Goal: Task Accomplishment & Management: Manage account settings

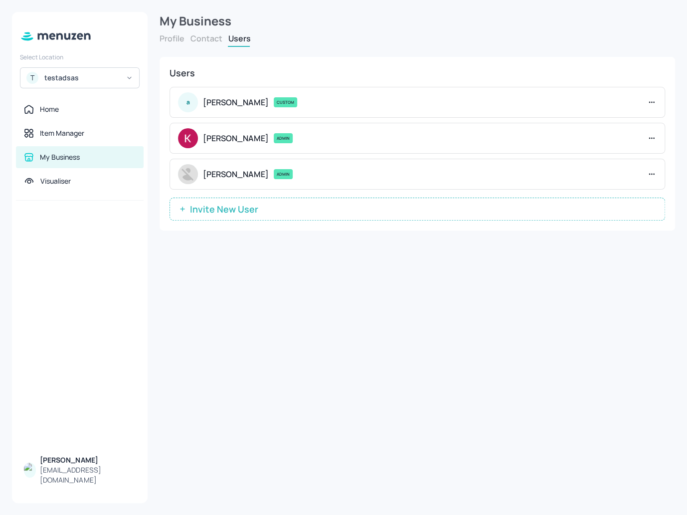
click at [653, 135] on icon at bounding box center [652, 138] width 10 height 10
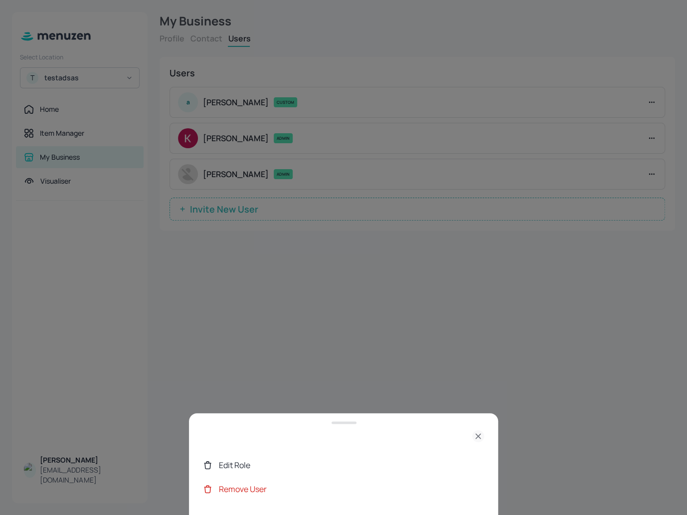
click at [263, 461] on div "Edit Role" at bounding box center [351, 465] width 265 height 12
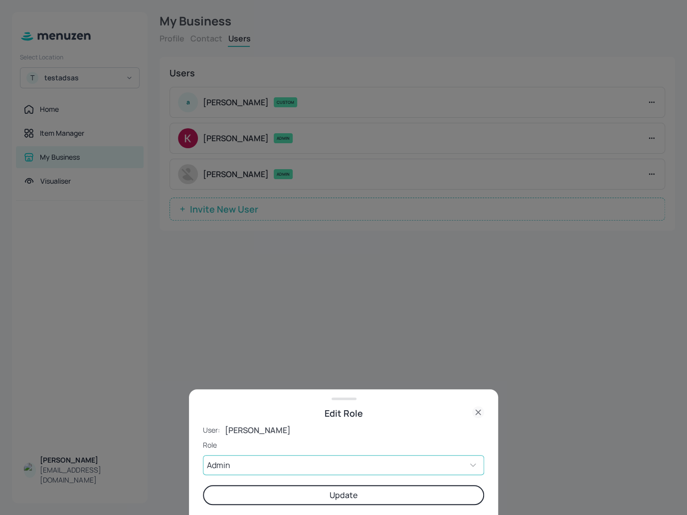
click at [287, 459] on body "Select Location T testadsas Home Item Manager My Business Visualiser Quốc Phạm …" at bounding box center [343, 257] width 687 height 515
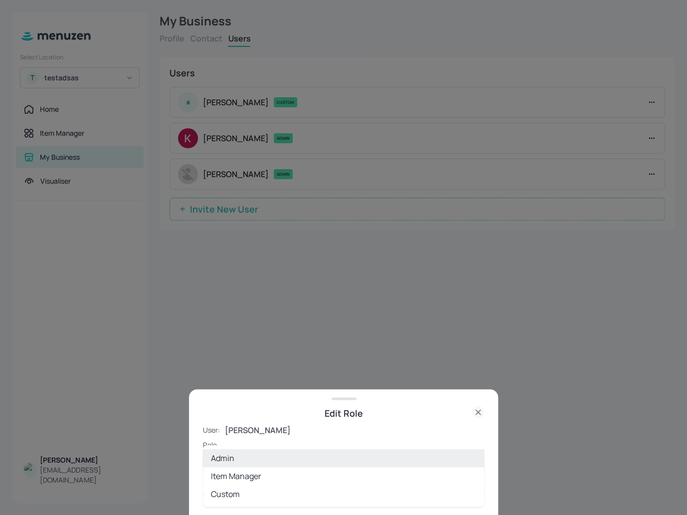
click at [253, 478] on li "Item Manager" at bounding box center [343, 476] width 281 height 18
type input "ITEM"
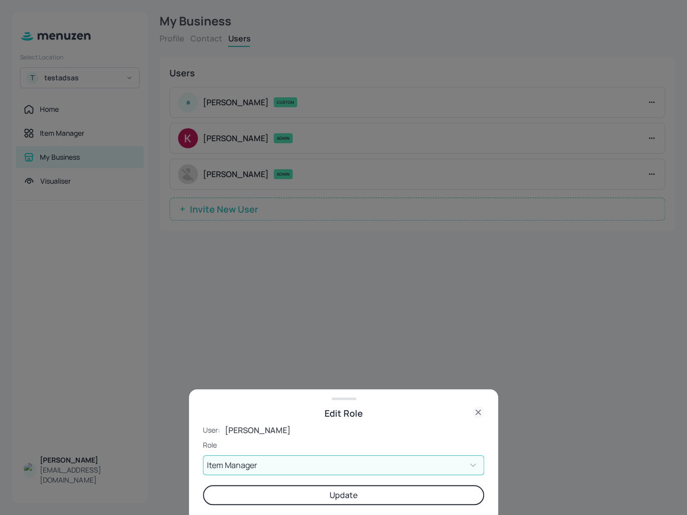
click at [299, 496] on button "Update" at bounding box center [343, 495] width 281 height 20
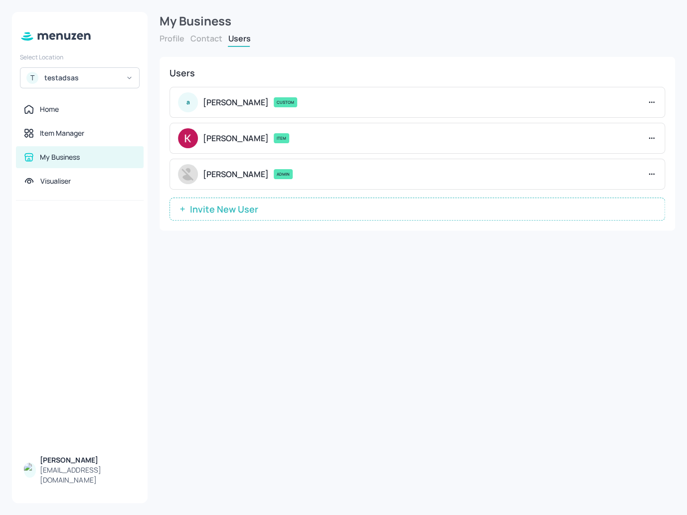
click at [653, 138] on icon at bounding box center [653, 137] width 1 height 1
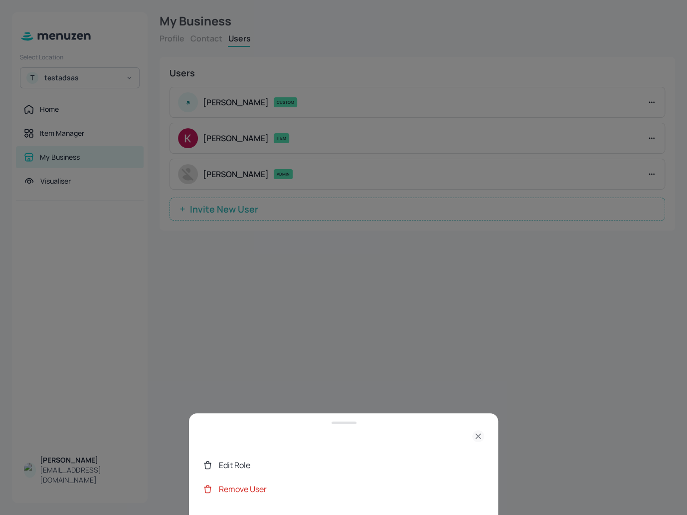
click at [258, 468] on div "Edit Role" at bounding box center [351, 465] width 265 height 12
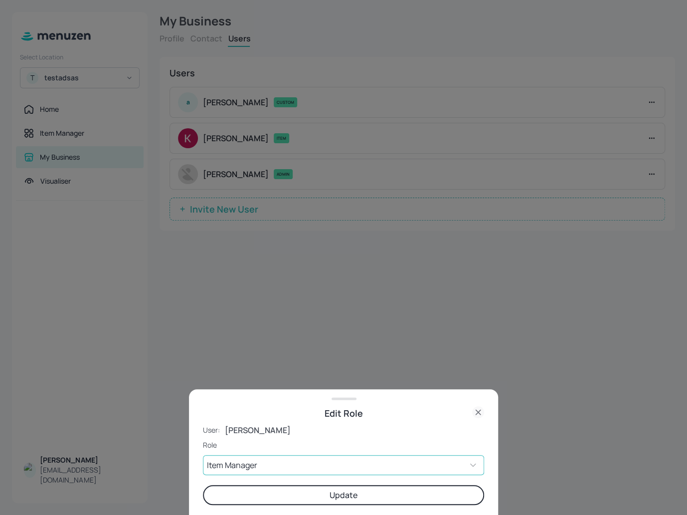
click at [253, 466] on body "Select Location T testadsas Home Item Manager My Business Visualiser [PERSON_NA…" at bounding box center [343, 257] width 687 height 515
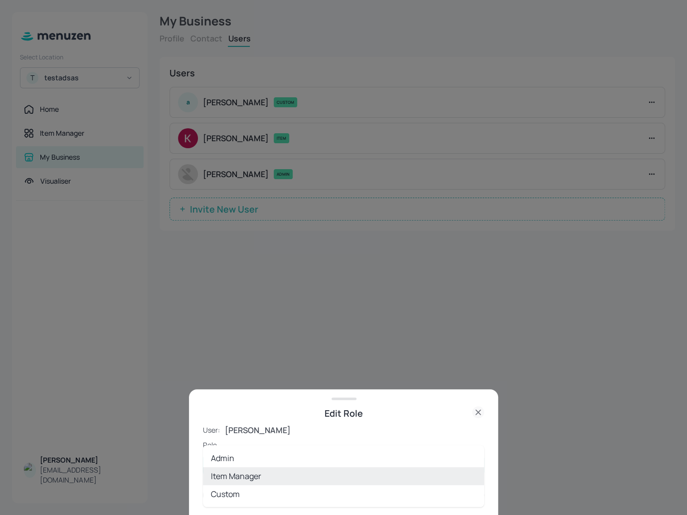
click at [235, 456] on li "Admin" at bounding box center [343, 458] width 281 height 18
type input "ADMIN"
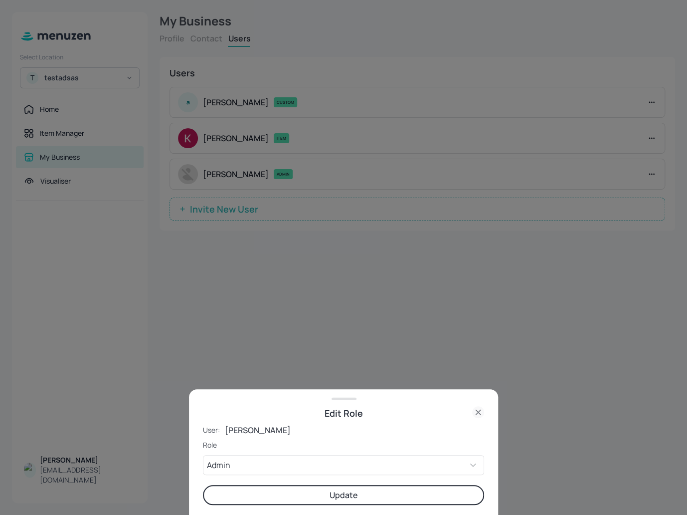
click at [329, 494] on button "Update" at bounding box center [343, 495] width 281 height 20
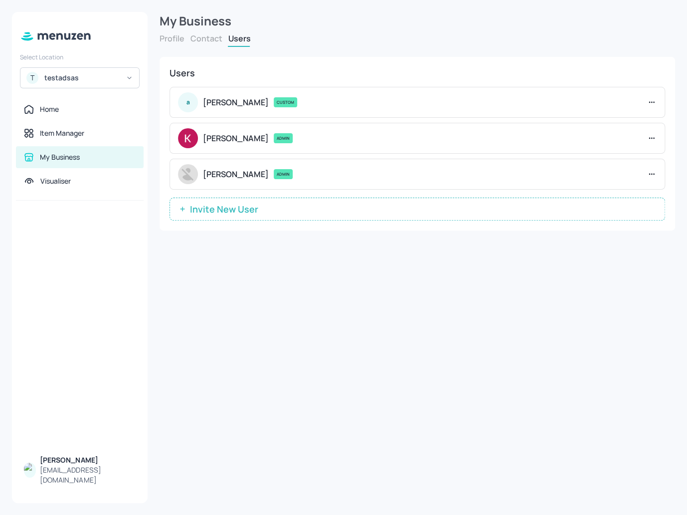
click at [655, 100] on icon at bounding box center [652, 102] width 10 height 10
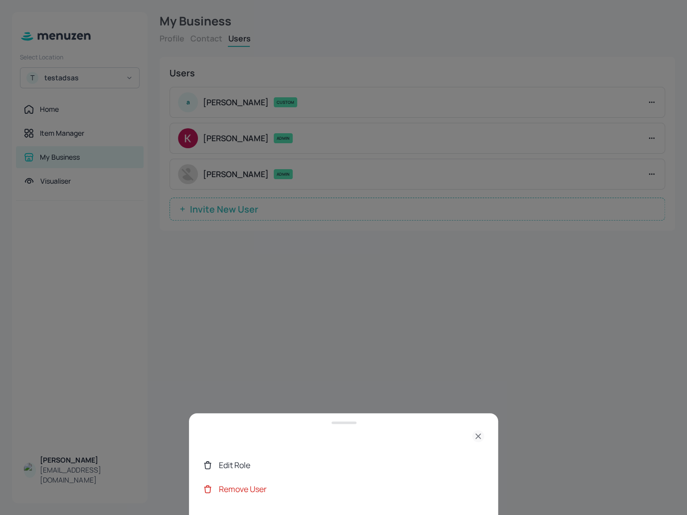
click at [263, 468] on div "Edit Role" at bounding box center [351, 465] width 265 height 12
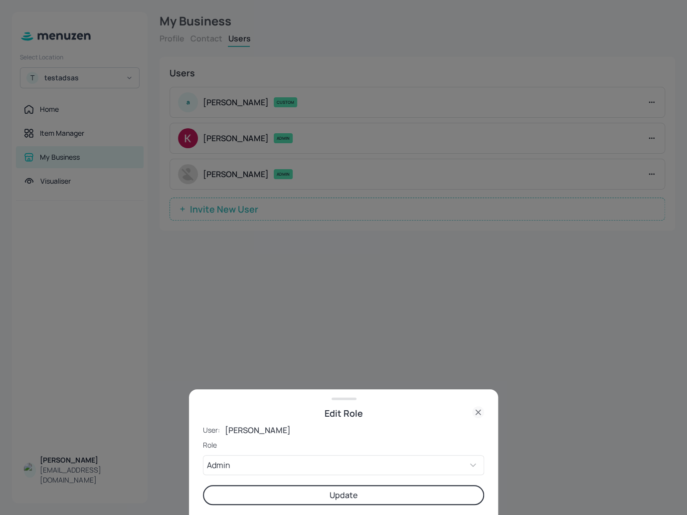
click at [303, 502] on button "Update" at bounding box center [343, 495] width 281 height 20
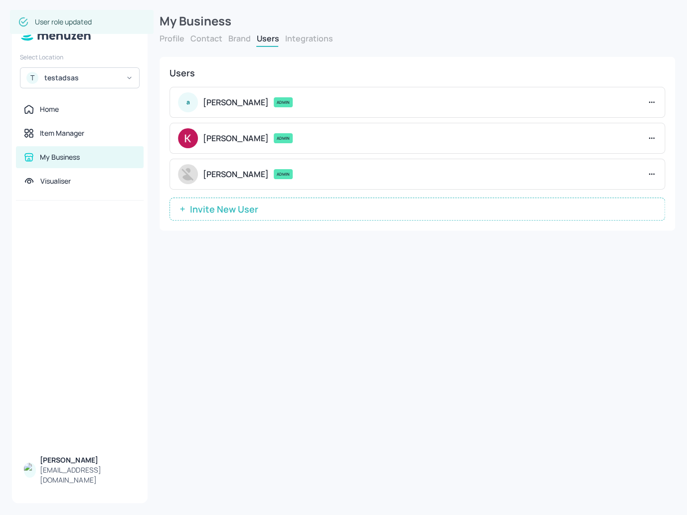
click at [653, 97] on icon at bounding box center [652, 102] width 10 height 10
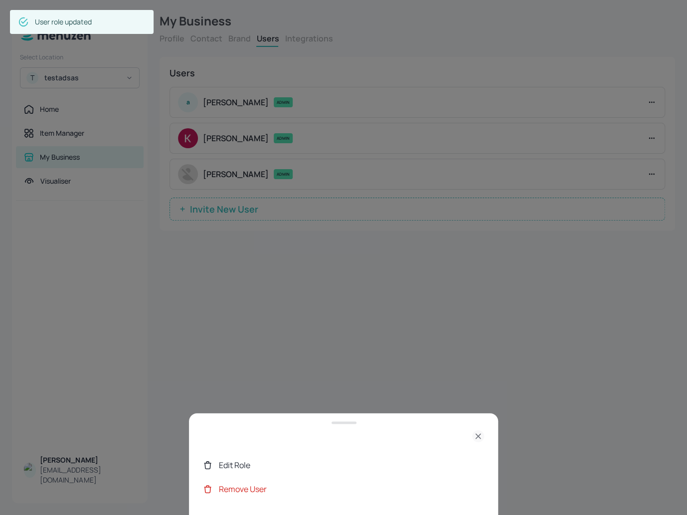
click at [245, 463] on div "Edit Role" at bounding box center [351, 465] width 265 height 12
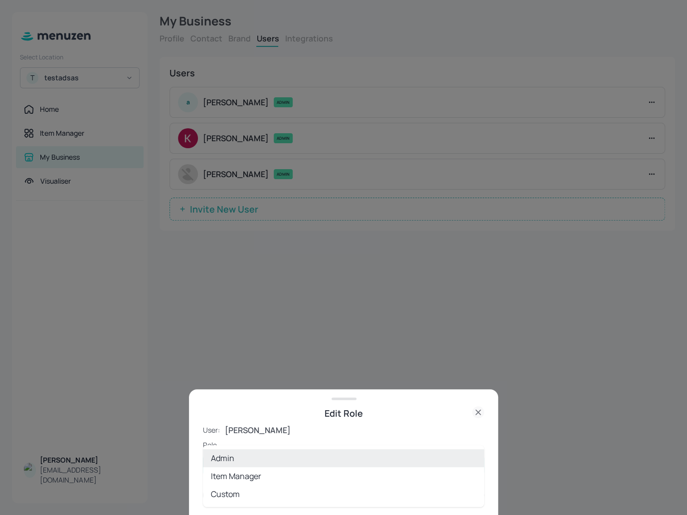
click at [241, 464] on body "Select Location T testadsas Home Item Manager My Business Visualiser Quốc Phạm …" at bounding box center [343, 257] width 687 height 515
click at [253, 492] on li "Custom" at bounding box center [343, 494] width 281 height 18
type input "CUSTOM"
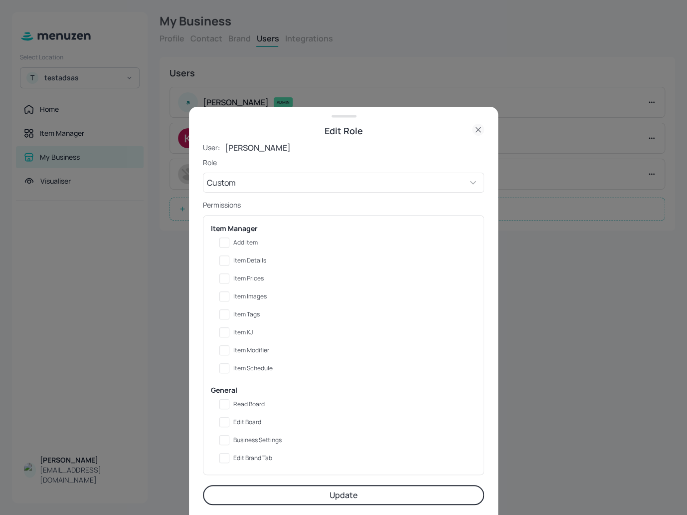
click at [249, 401] on span "Read Board" at bounding box center [248, 404] width 31 height 7
click at [233, 400] on input "Read Board" at bounding box center [224, 404] width 18 height 18
checkbox input "true"
click at [323, 494] on button "Update" at bounding box center [343, 495] width 281 height 20
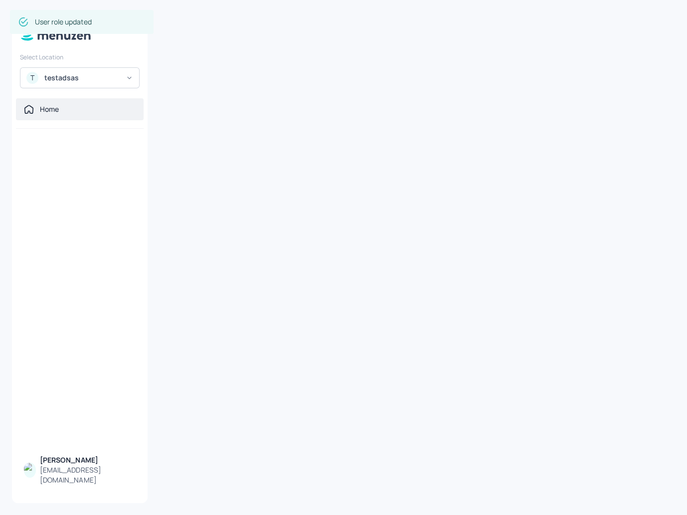
click at [68, 117] on div "Home" at bounding box center [80, 109] width 128 height 22
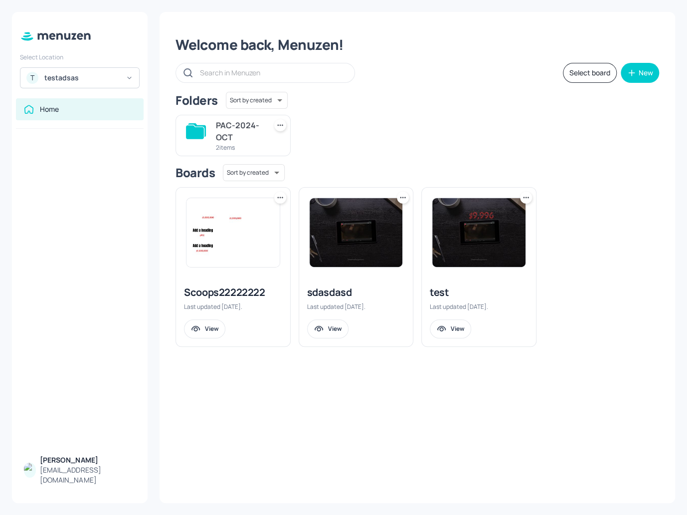
click at [254, 398] on div "Welcome back, Menuzen! Select board New Folders Sort by created id ​ PAC-2024-O…" at bounding box center [418, 257] width 516 height 491
click at [205, 325] on div "View" at bounding box center [212, 328] width 14 height 8
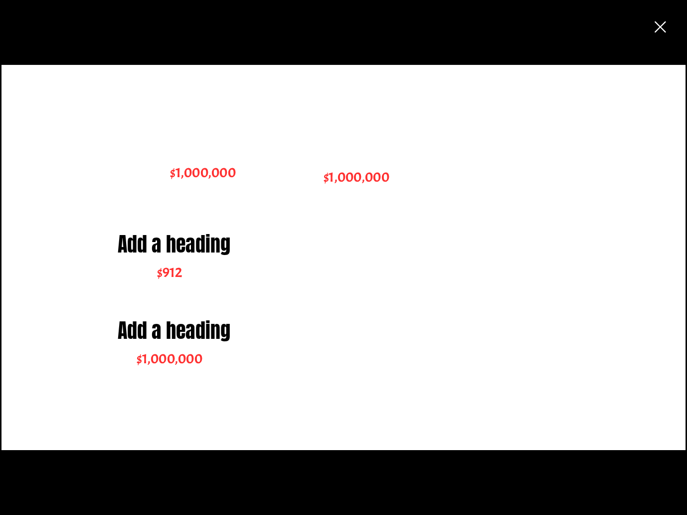
click at [662, 27] on icon "button" at bounding box center [660, 27] width 18 height 18
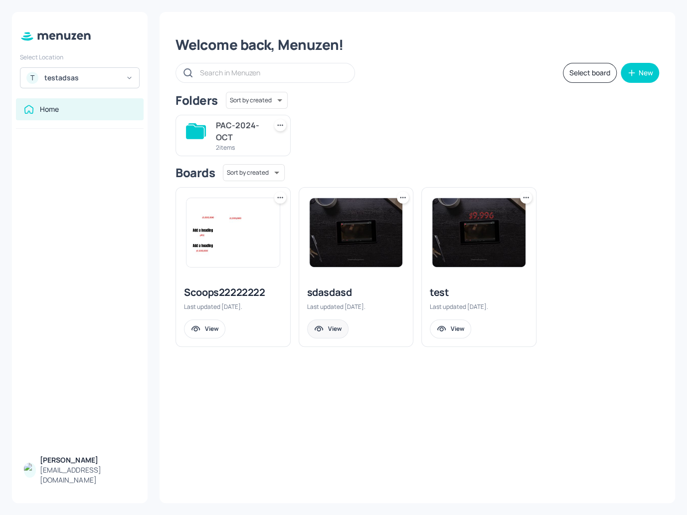
click at [337, 327] on div "View" at bounding box center [335, 328] width 14 height 8
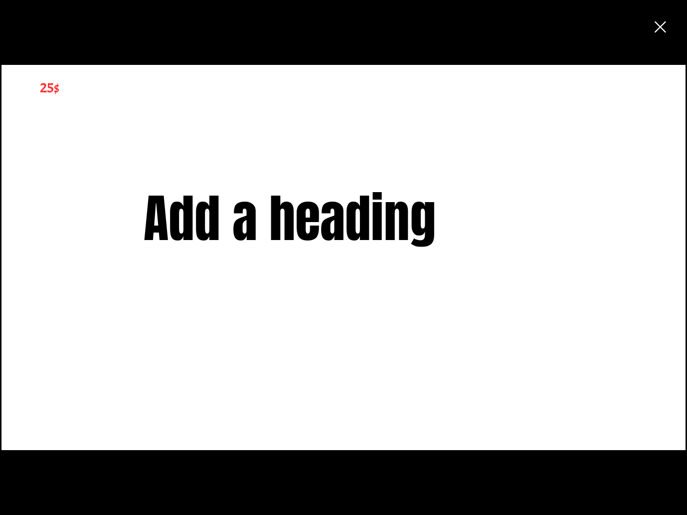
click at [659, 27] on icon "button" at bounding box center [660, 26] width 11 height 11
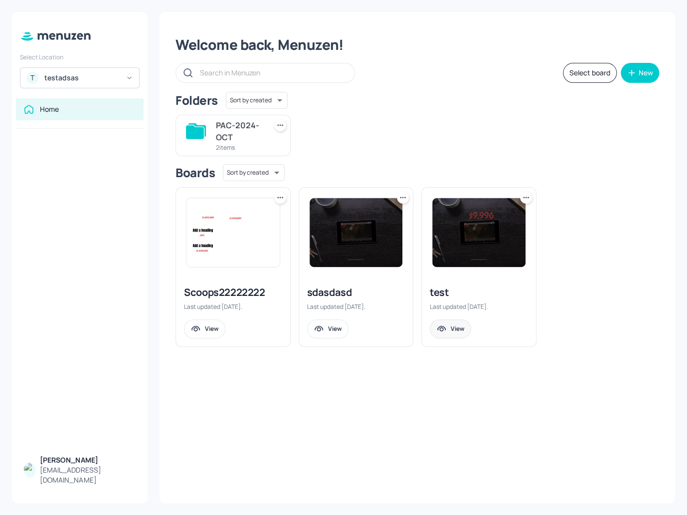
click at [451, 325] on div "View" at bounding box center [458, 328] width 14 height 8
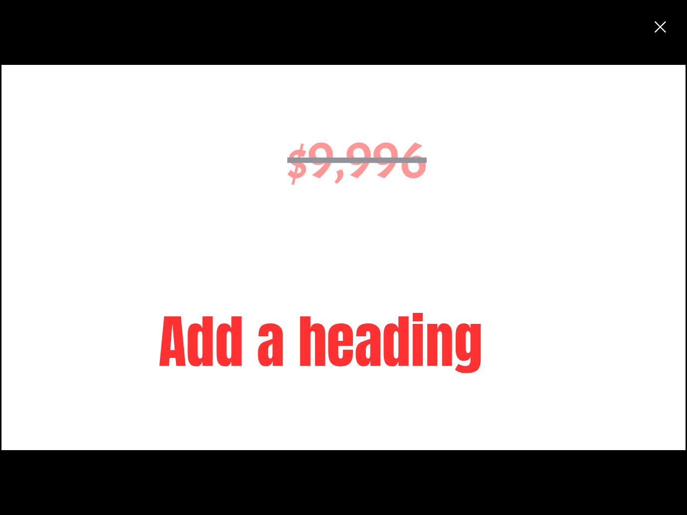
click at [663, 25] on icon "button" at bounding box center [660, 27] width 18 height 18
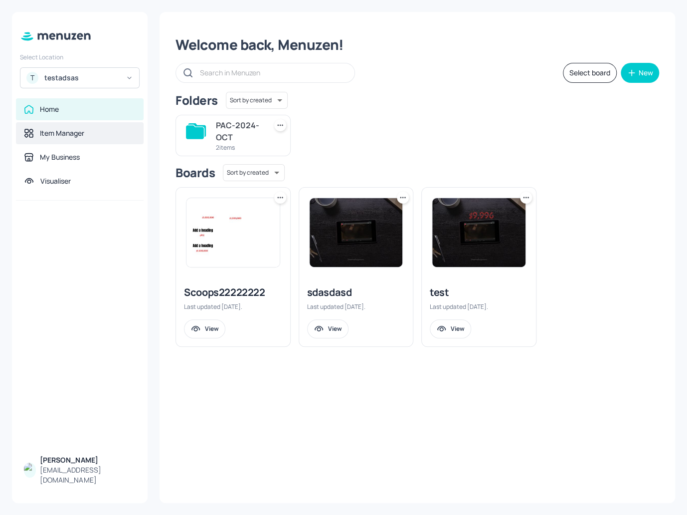
click at [75, 136] on div "Item Manager" at bounding box center [62, 133] width 44 height 10
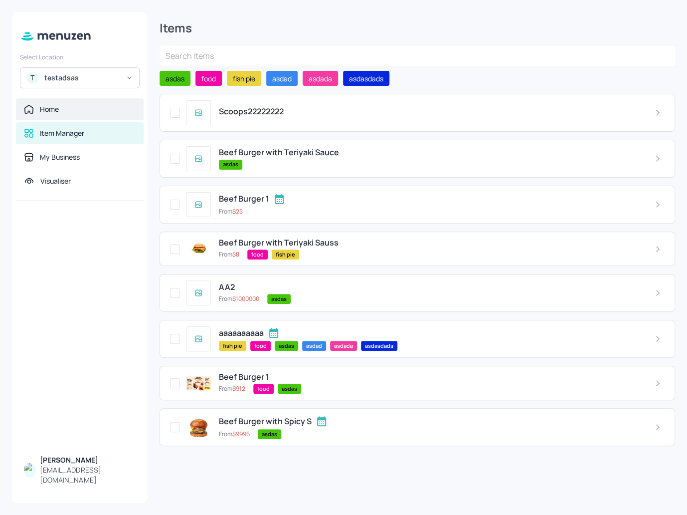
click at [46, 109] on div "Home" at bounding box center [49, 109] width 19 height 10
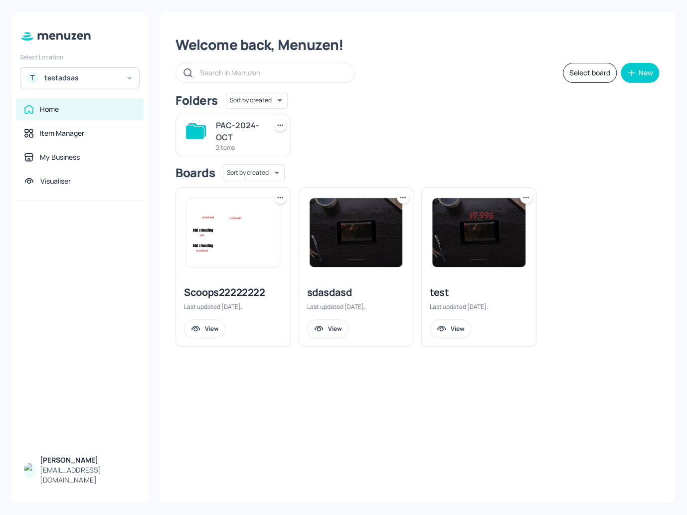
click at [245, 247] on img at bounding box center [233, 232] width 93 height 69
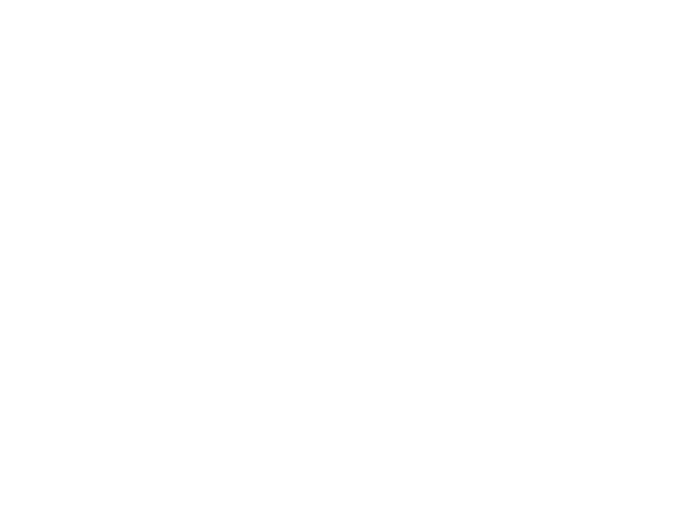
click at [378, 185] on div at bounding box center [343, 257] width 687 height 515
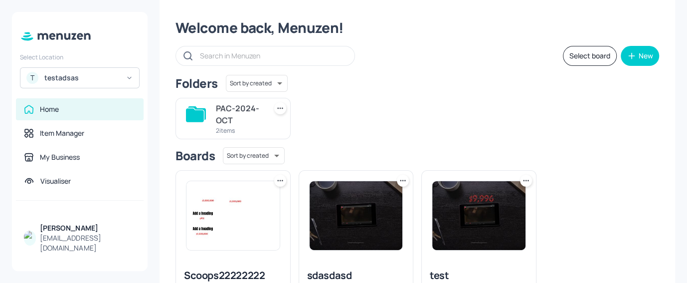
scroll to position [87, 0]
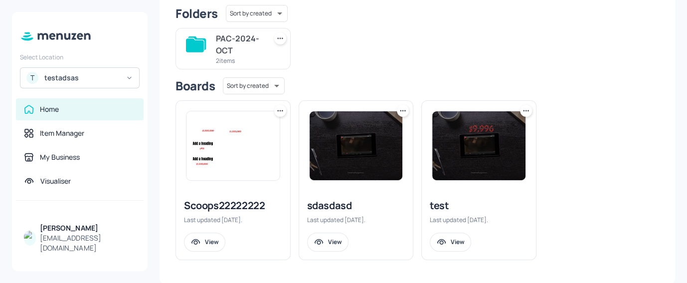
click at [487, 140] on img at bounding box center [478, 145] width 93 height 69
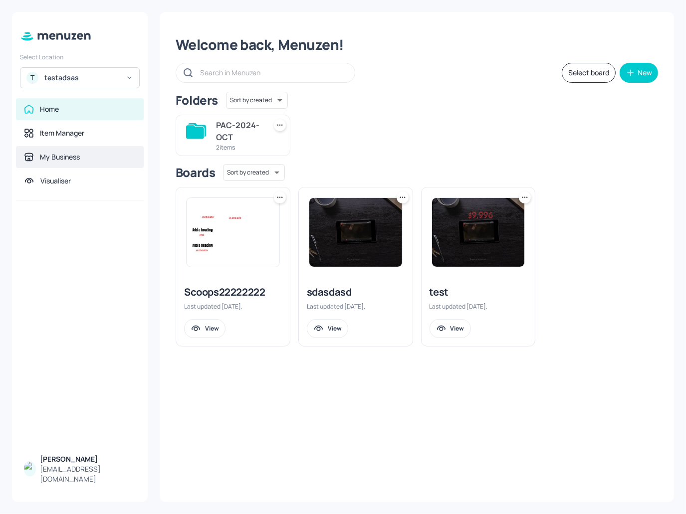
click at [74, 151] on div "My Business" at bounding box center [80, 157] width 128 height 22
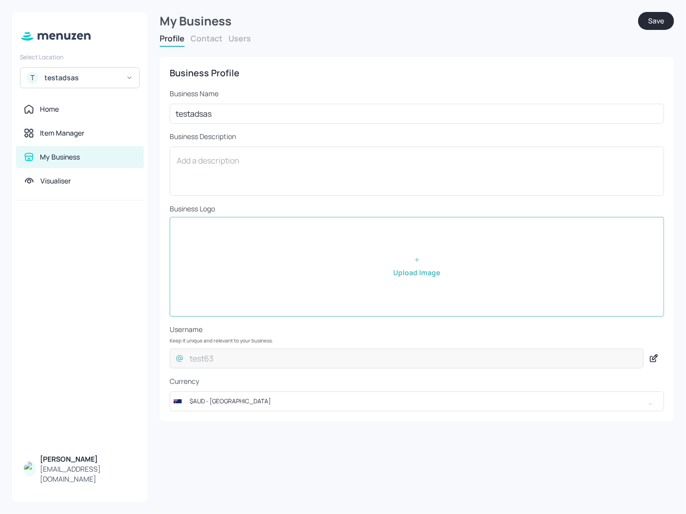
click at [237, 41] on button "Users" at bounding box center [239, 38] width 22 height 11
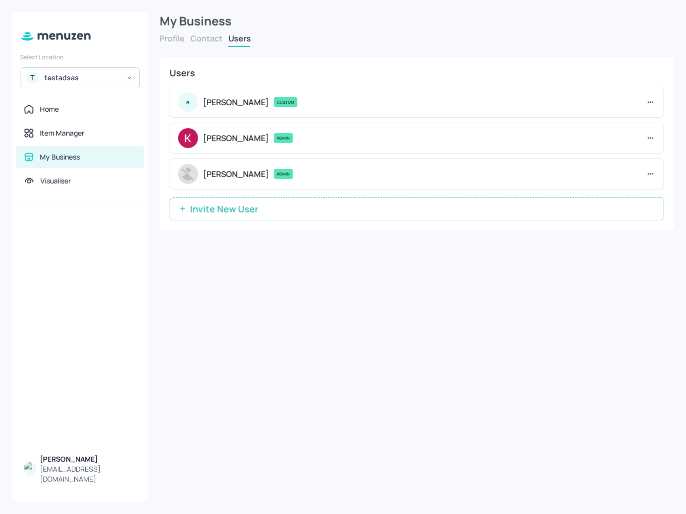
click at [650, 101] on icon at bounding box center [650, 101] width 1 height 1
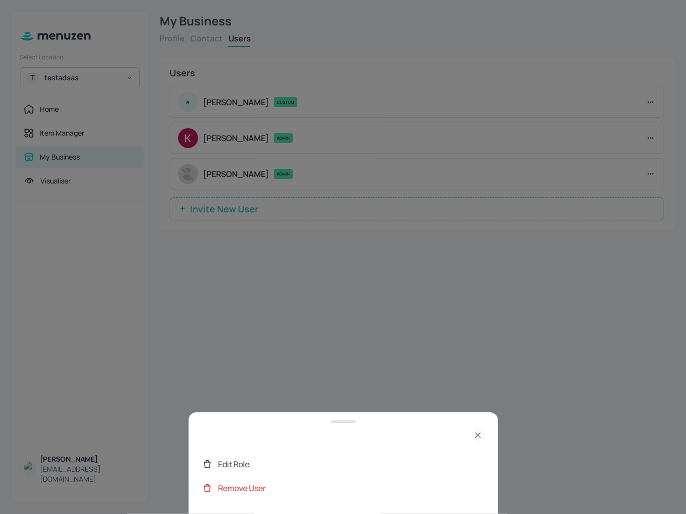
click at [261, 282] on div "Edit Role" at bounding box center [350, 464] width 265 height 12
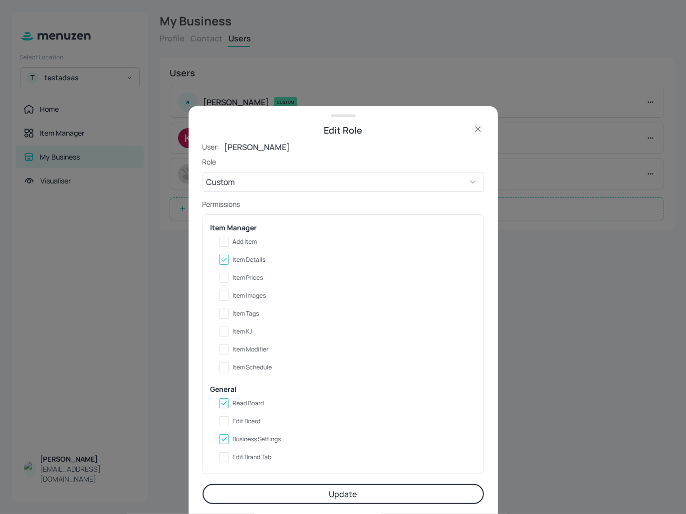
click at [481, 126] on icon at bounding box center [478, 129] width 12 height 12
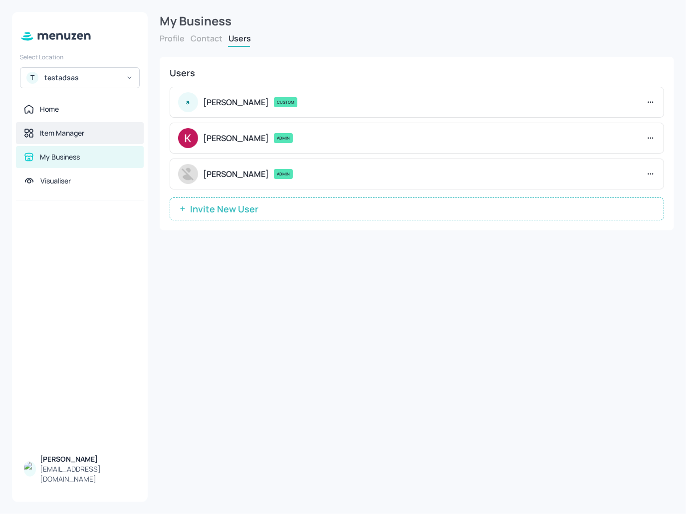
click at [76, 133] on div "Item Manager" at bounding box center [62, 133] width 44 height 10
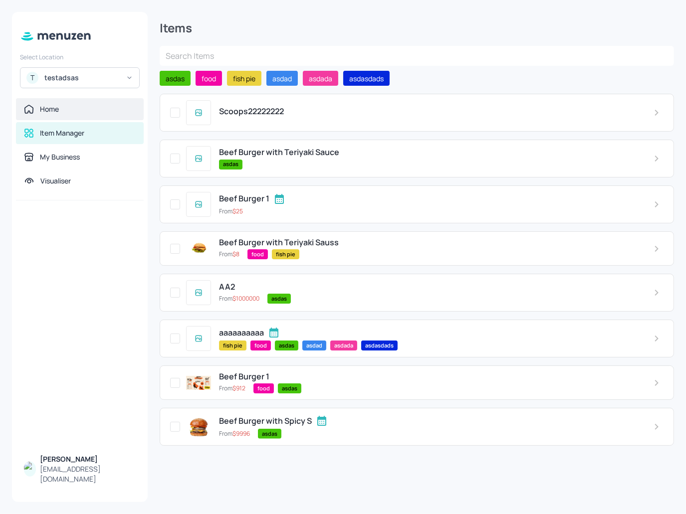
click at [81, 106] on div "Home" at bounding box center [80, 109] width 112 height 10
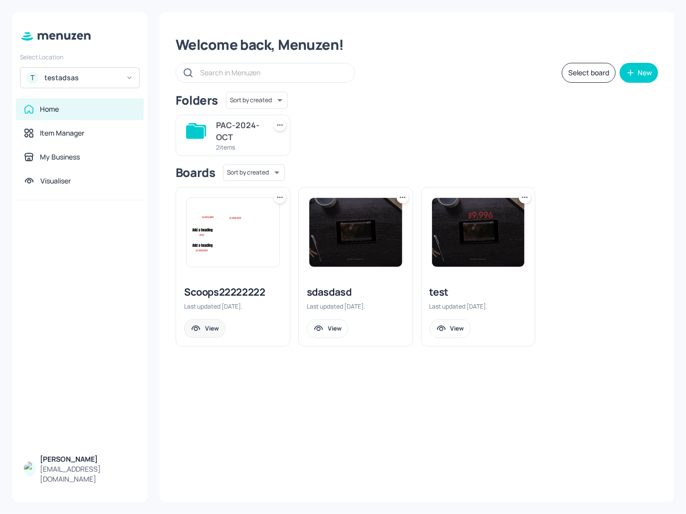
click at [204, 282] on div "View" at bounding box center [204, 328] width 41 height 19
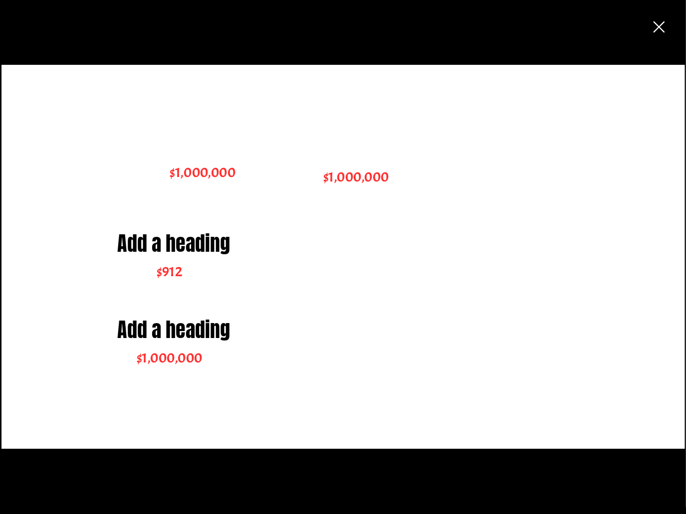
click at [659, 18] on icon "button" at bounding box center [659, 27] width 18 height 18
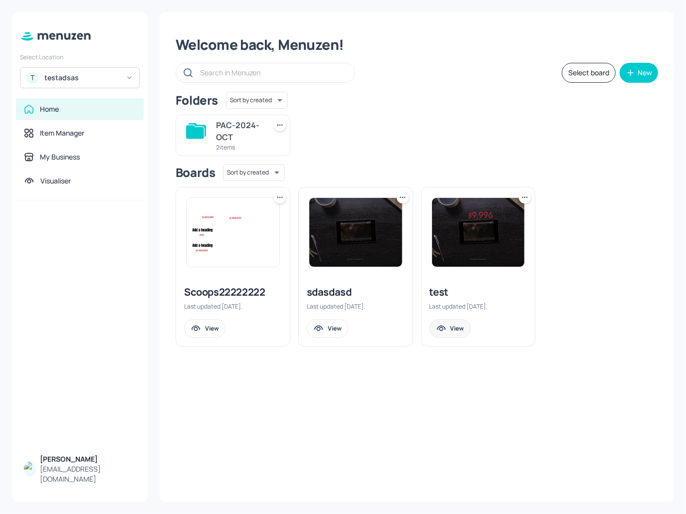
click at [454, 282] on div "View" at bounding box center [457, 328] width 14 height 8
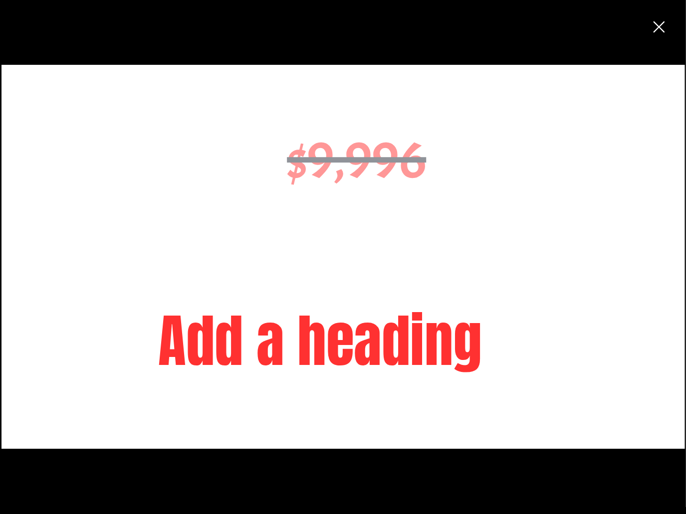
click at [662, 25] on icon "button" at bounding box center [659, 27] width 18 height 18
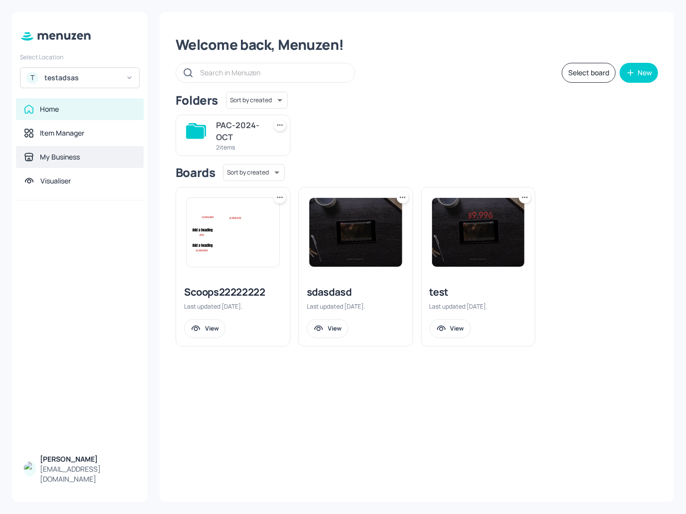
click at [74, 161] on div "My Business" at bounding box center [60, 157] width 40 height 10
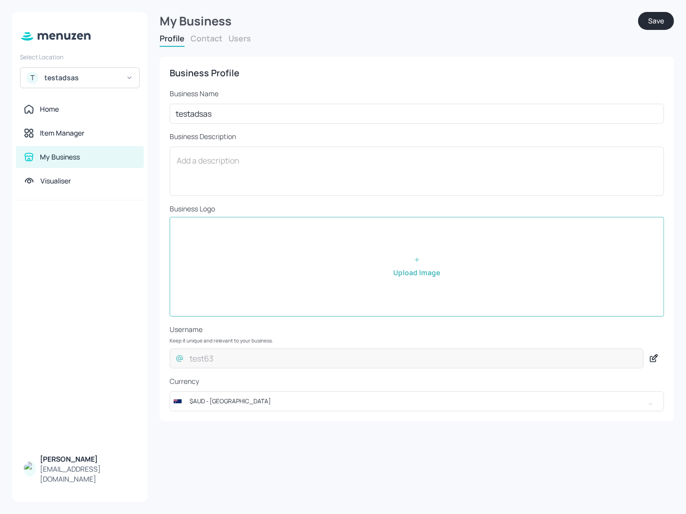
click at [243, 37] on button "Users" at bounding box center [239, 38] width 22 height 11
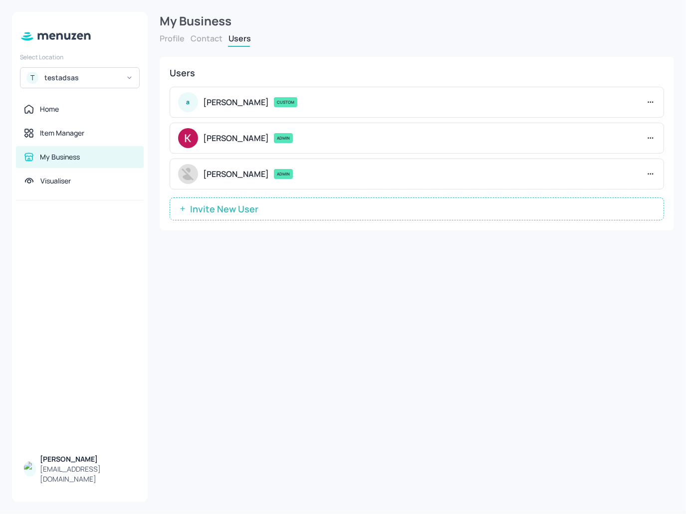
click at [176, 37] on button "Profile" at bounding box center [172, 38] width 25 height 11
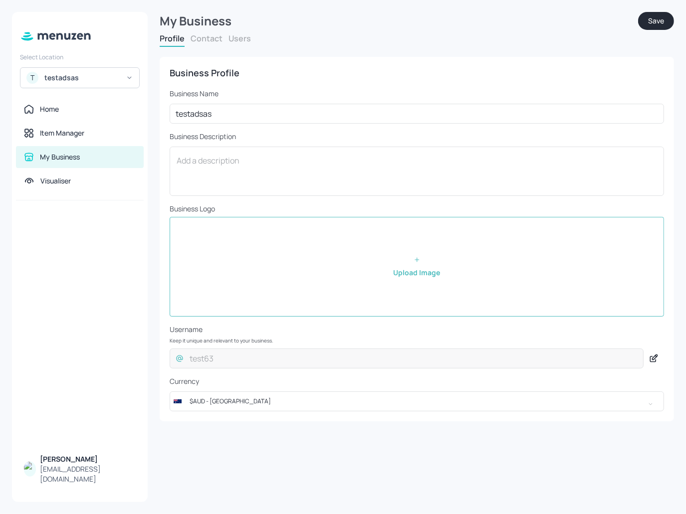
click at [90, 81] on div "testadsas" at bounding box center [81, 78] width 75 height 10
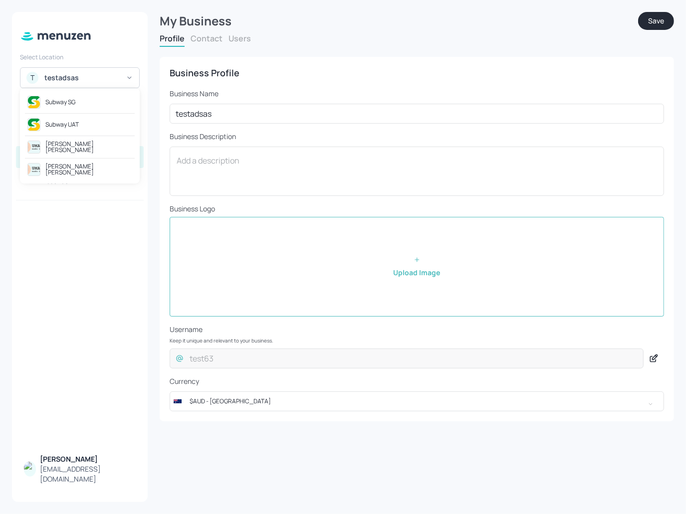
click at [112, 73] on div at bounding box center [343, 257] width 686 height 514
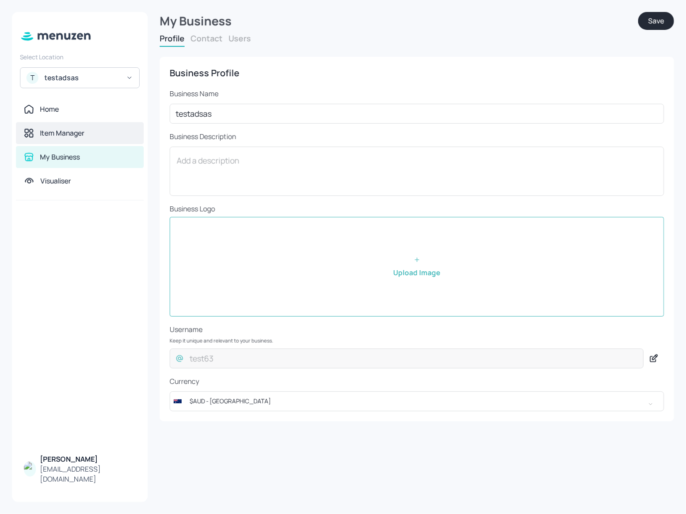
click at [74, 127] on div "Item Manager" at bounding box center [80, 133] width 128 height 22
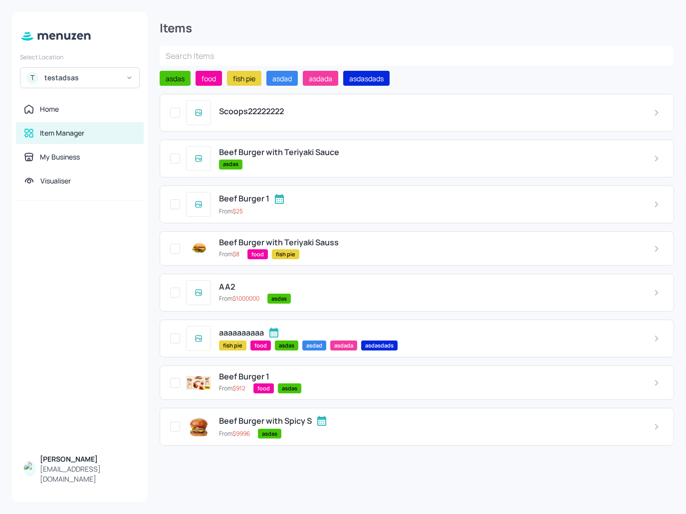
click at [446, 192] on div "Beef Burger 1 From $ 25" at bounding box center [417, 205] width 514 height 38
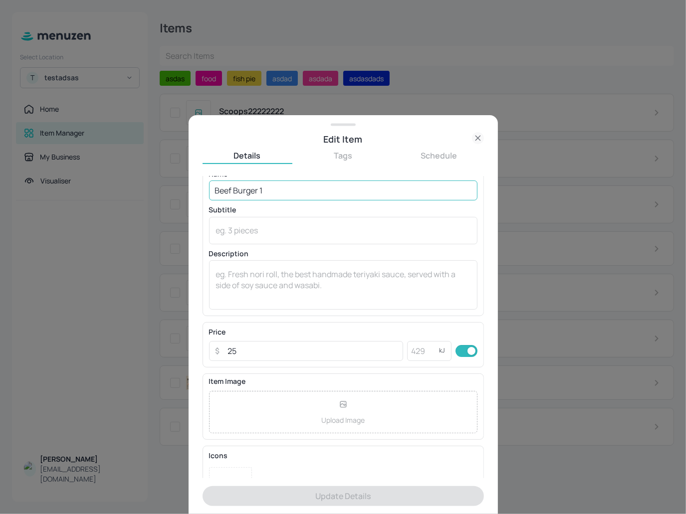
scroll to position [51, 0]
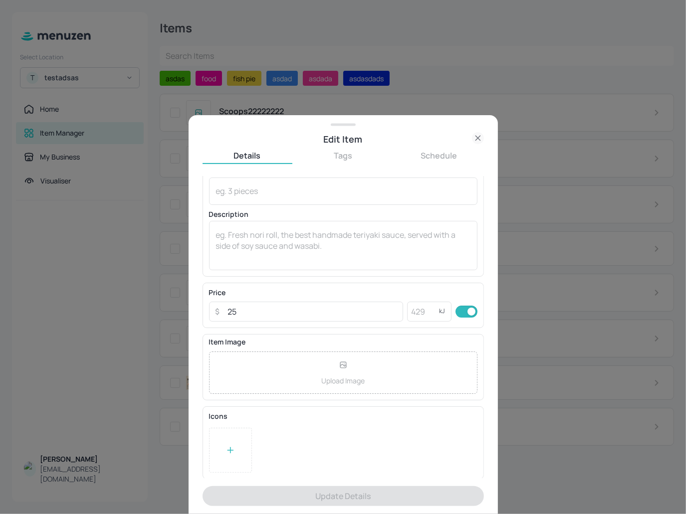
click at [236, 282] on div at bounding box center [230, 450] width 43 height 45
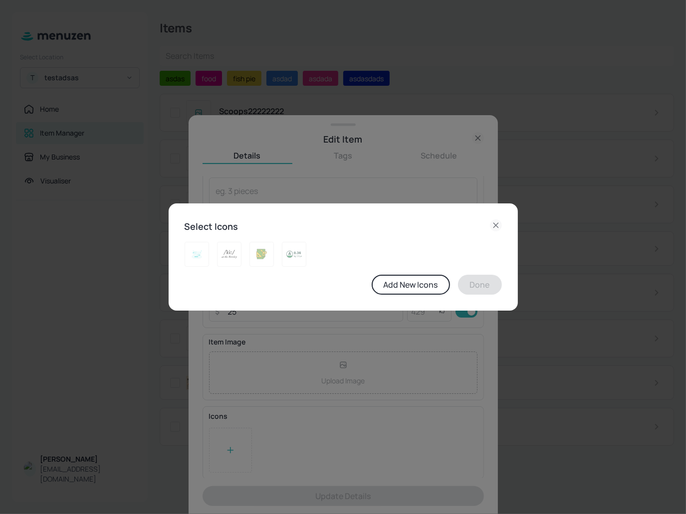
click at [495, 224] on icon at bounding box center [496, 225] width 12 height 12
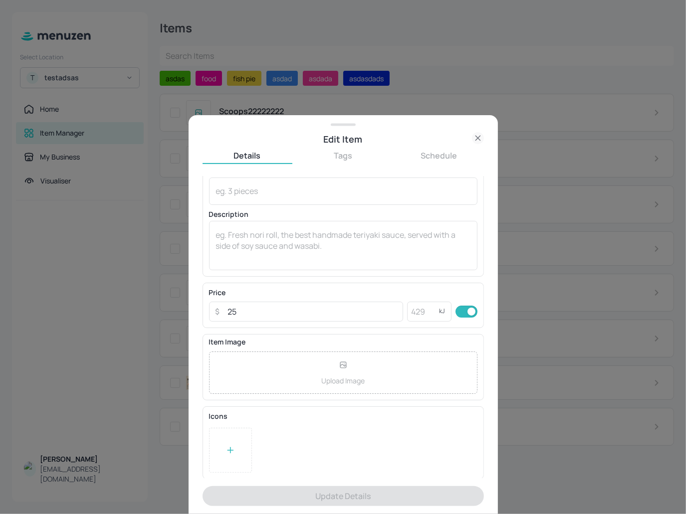
click at [235, 282] on div at bounding box center [230, 450] width 43 height 45
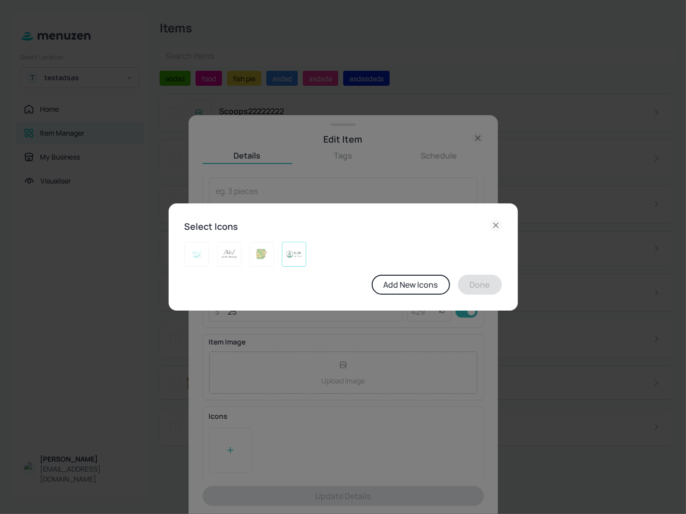
click at [293, 249] on img at bounding box center [293, 254] width 15 height 16
click at [500, 282] on button "Done" at bounding box center [480, 285] width 44 height 20
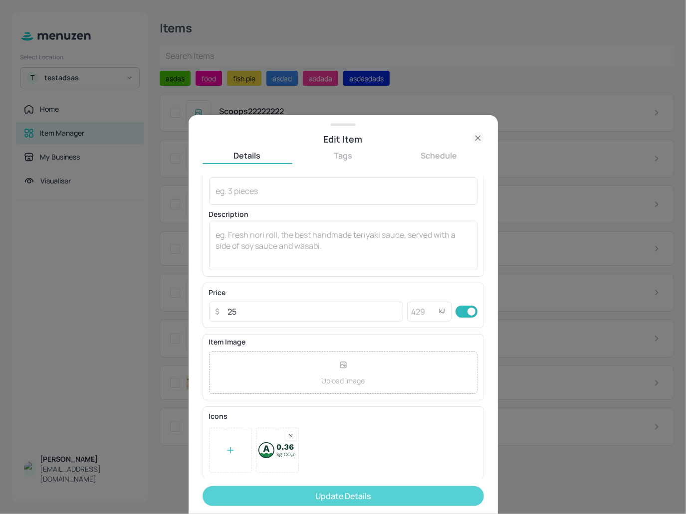
click at [345, 282] on button "Update Details" at bounding box center [343, 496] width 281 height 20
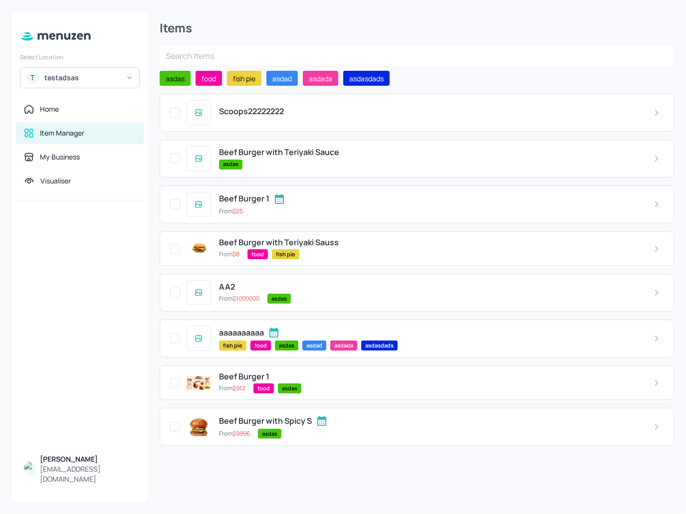
click at [342, 199] on div "Beef Burger 1" at bounding box center [428, 199] width 418 height 12
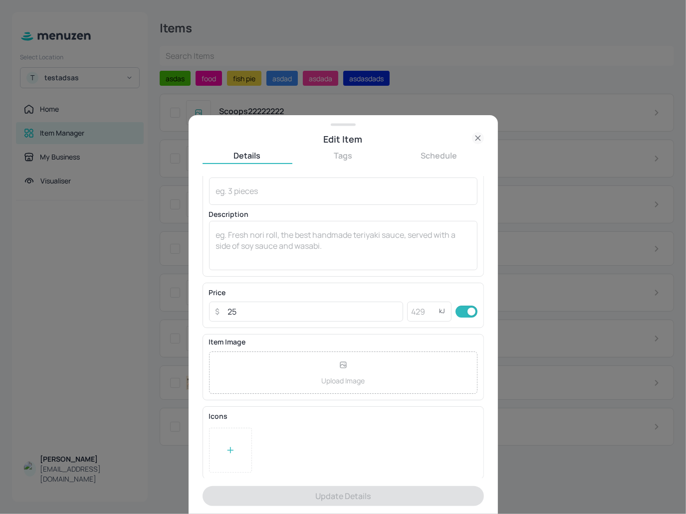
click at [248, 282] on div at bounding box center [230, 450] width 43 height 45
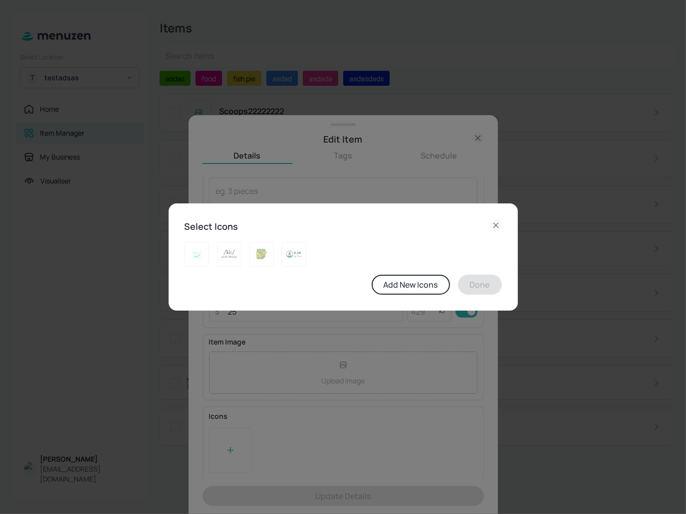
click at [495, 223] on icon at bounding box center [496, 225] width 12 height 12
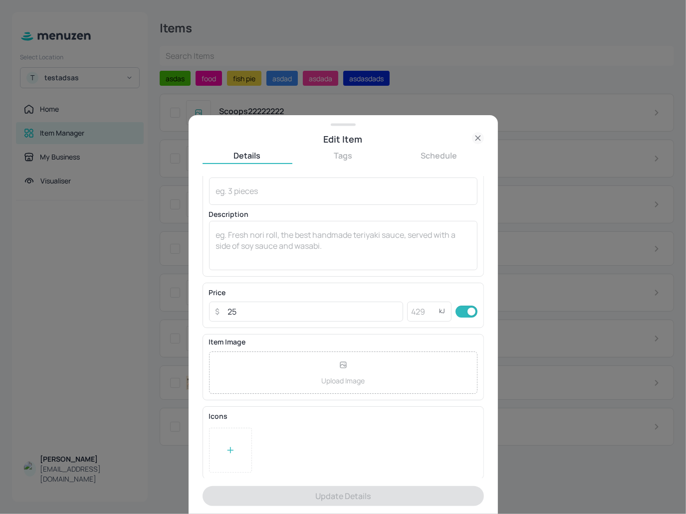
click at [481, 137] on icon at bounding box center [478, 138] width 12 height 12
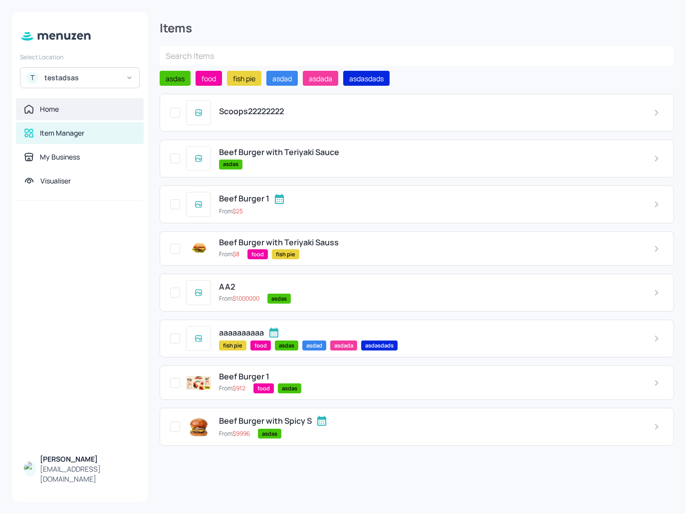
click at [80, 112] on div "Home" at bounding box center [80, 109] width 112 height 10
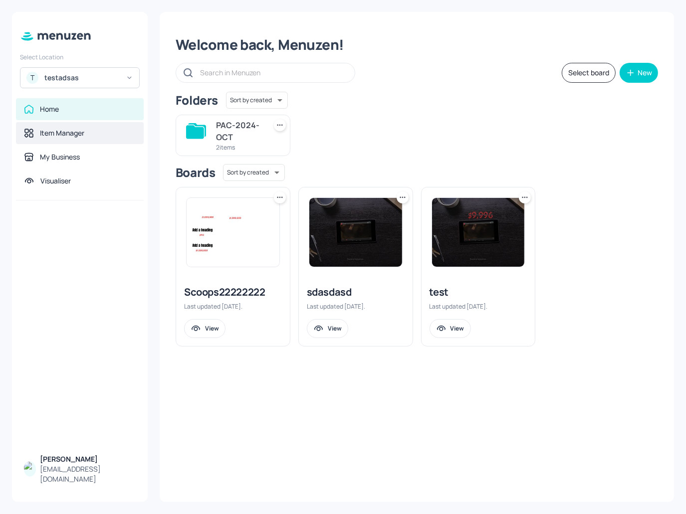
click at [95, 137] on div "Item Manager" at bounding box center [80, 133] width 112 height 10
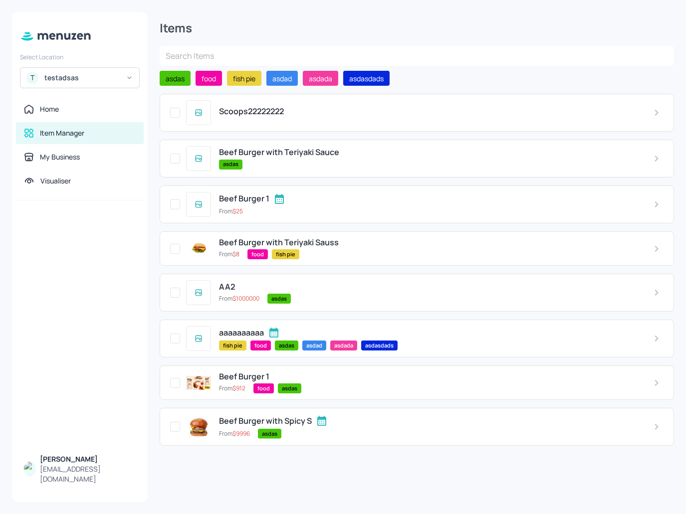
click at [307, 120] on div "Scoops22222222" at bounding box center [417, 113] width 514 height 38
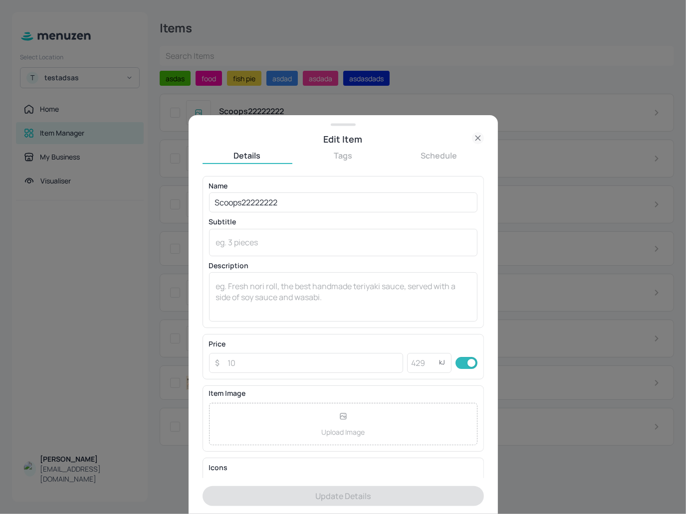
click at [479, 138] on icon at bounding box center [478, 138] width 12 height 12
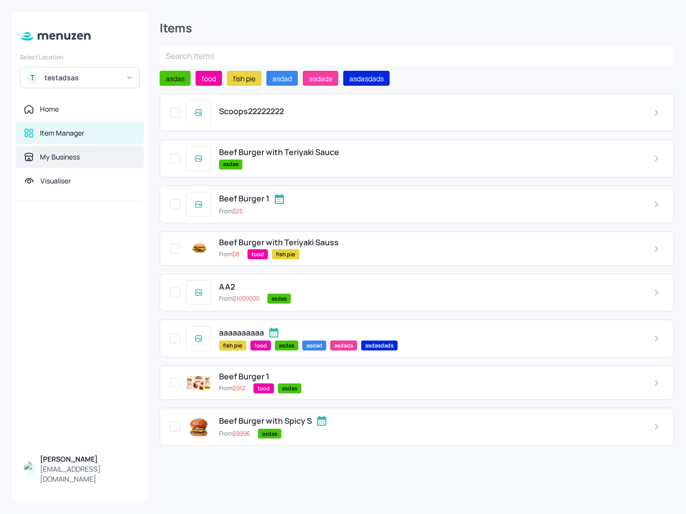
click at [96, 147] on div "My Business" at bounding box center [80, 157] width 128 height 22
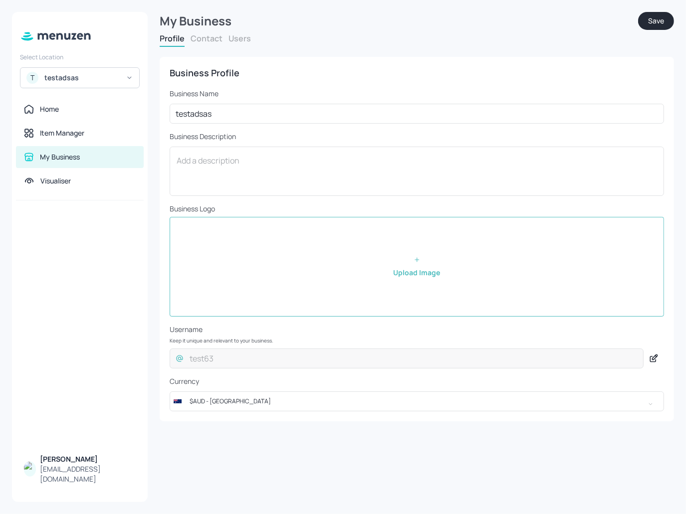
click at [243, 41] on button "Users" at bounding box center [239, 38] width 22 height 11
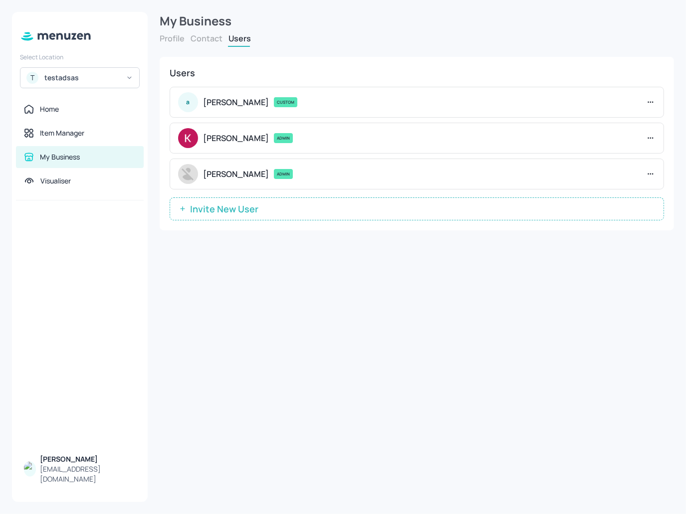
click at [649, 102] on icon at bounding box center [650, 102] width 10 height 10
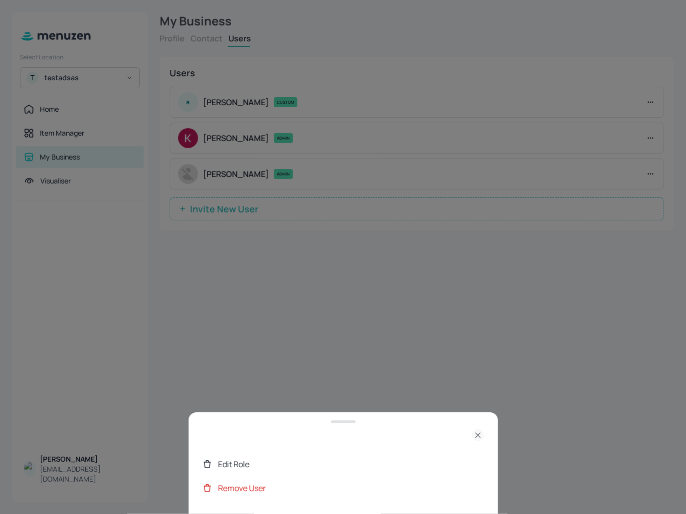
click at [331, 282] on div "Edit Role" at bounding box center [350, 464] width 265 height 12
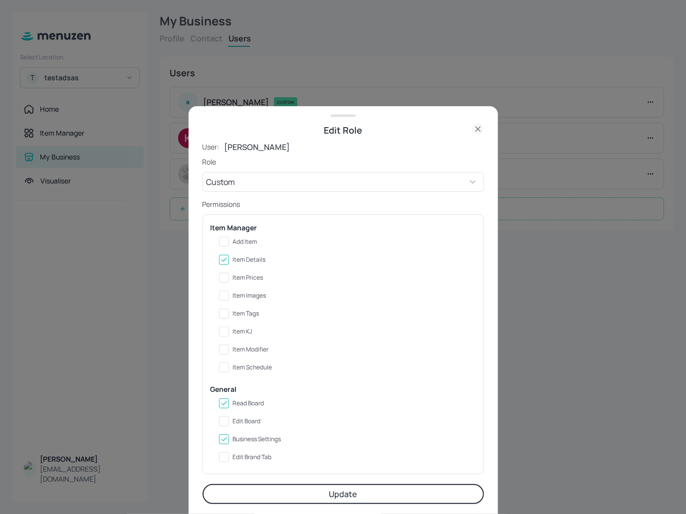
click at [482, 125] on icon at bounding box center [478, 129] width 12 height 12
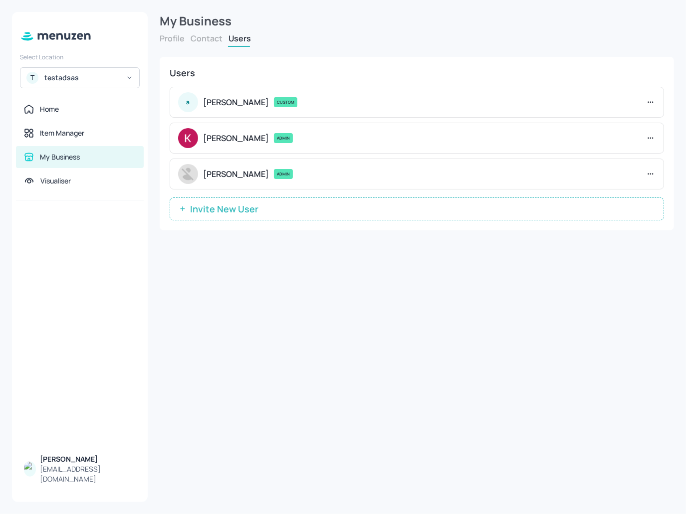
click at [547, 282] on div "My Business Profile Contact Users Business Profile Business Name testadsas ​ Bu…" at bounding box center [417, 257] width 538 height 514
click at [645, 138] on icon at bounding box center [650, 138] width 10 height 10
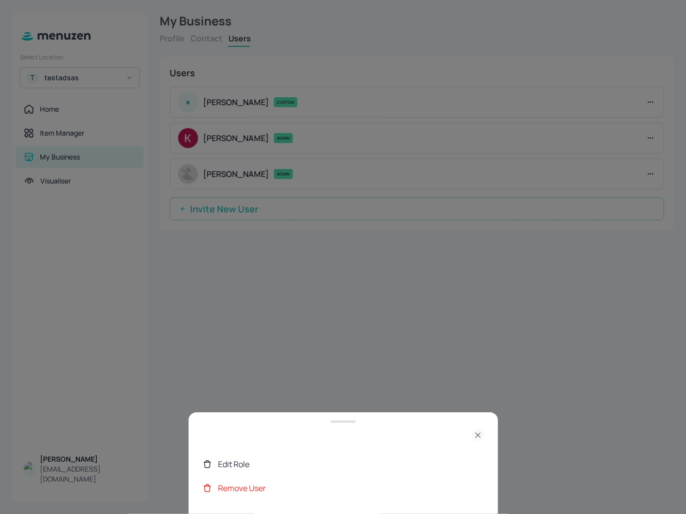
click at [275, 282] on div "Edit Role" at bounding box center [350, 464] width 265 height 12
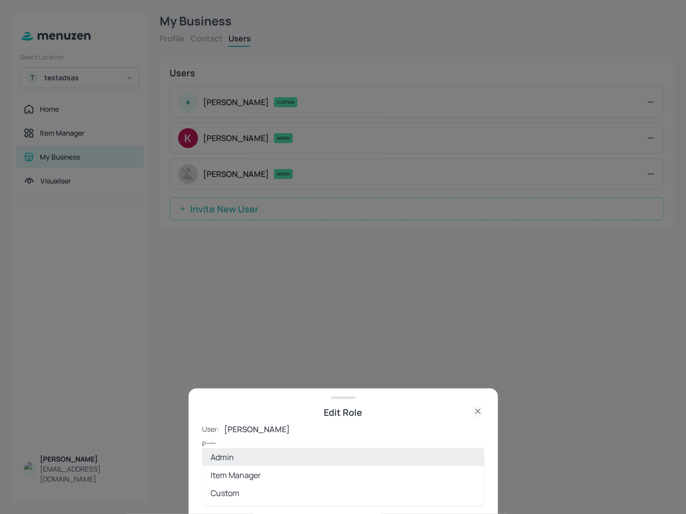
click at [253, 282] on body "Select Location T testadsas Home Item Manager My Business Visualiser Quốc Phạm …" at bounding box center [343, 257] width 686 height 514
click at [231, 282] on li "Custom" at bounding box center [343, 493] width 281 height 18
type input "CUSTOM"
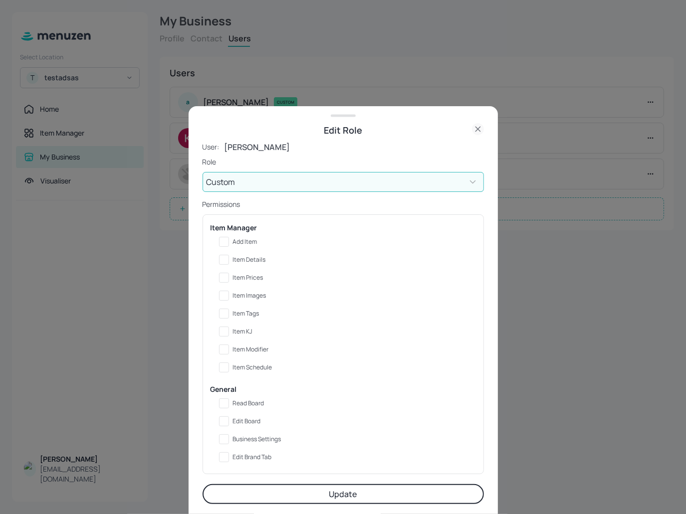
click at [474, 130] on icon at bounding box center [478, 129] width 12 height 12
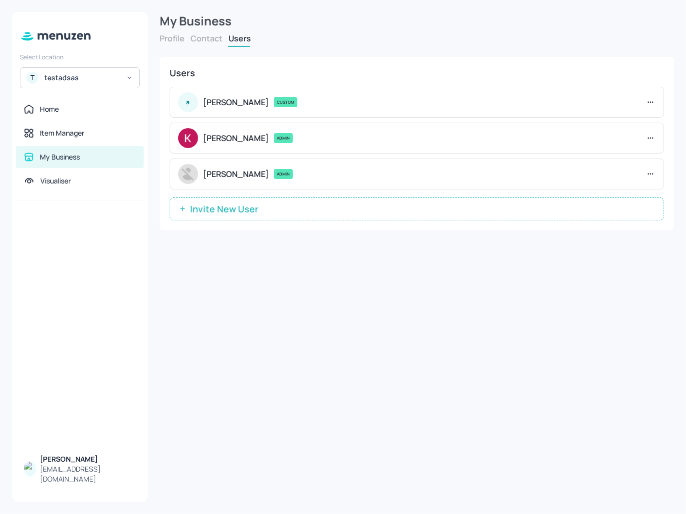
click at [650, 100] on icon at bounding box center [650, 102] width 10 height 10
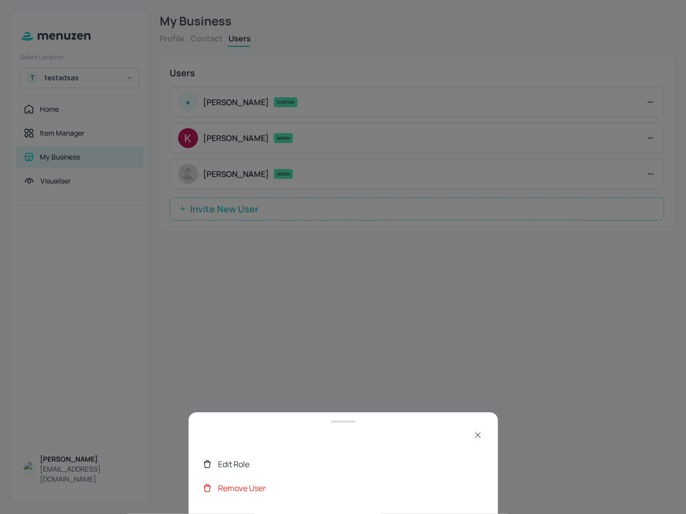
click at [394, 282] on div "Edit Role" at bounding box center [350, 464] width 265 height 12
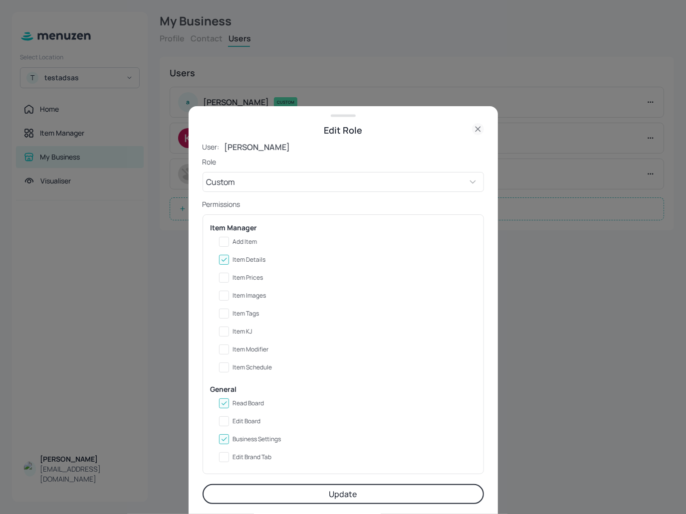
click at [560, 227] on div at bounding box center [343, 257] width 686 height 514
